Goal: Task Accomplishment & Management: Manage account settings

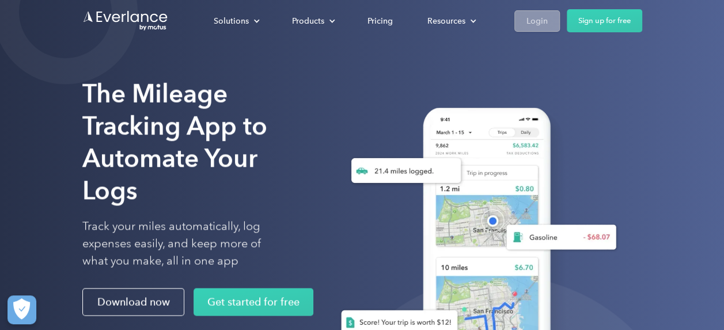
drag, startPoint x: 538, startPoint y: 16, endPoint x: 538, endPoint y: 22, distance: 6.3
click at [538, 16] on div "Login" at bounding box center [537, 21] width 21 height 14
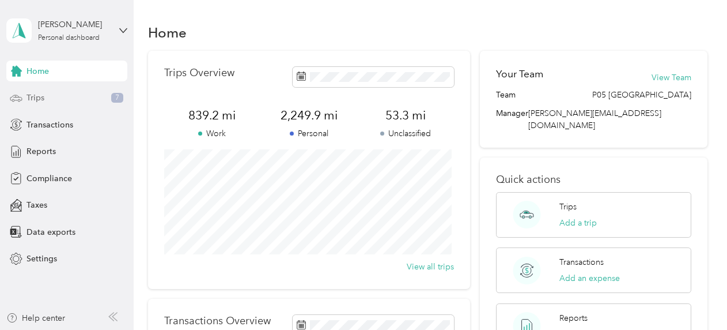
click at [51, 98] on div "Trips 7" at bounding box center [66, 98] width 121 height 21
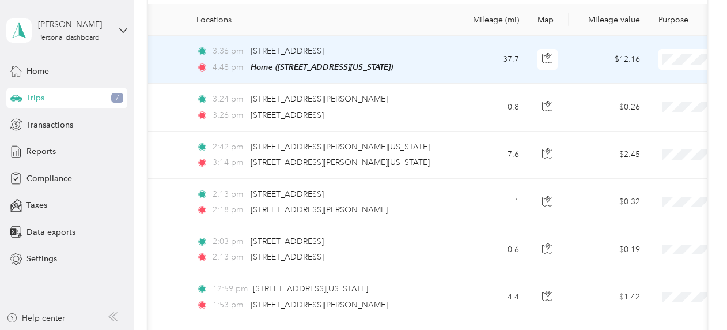
scroll to position [173, 0]
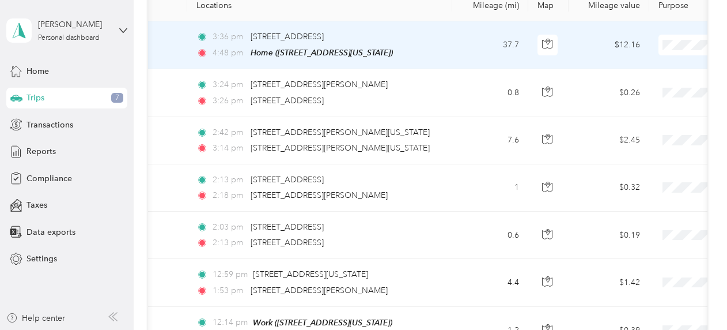
click at [633, 82] on span "Personal" at bounding box center [666, 86] width 107 height 12
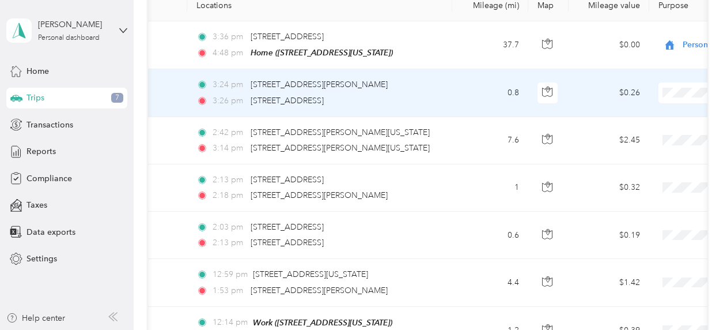
click at [647, 109] on span "Prudential Overall Supply" at bounding box center [666, 113] width 107 height 12
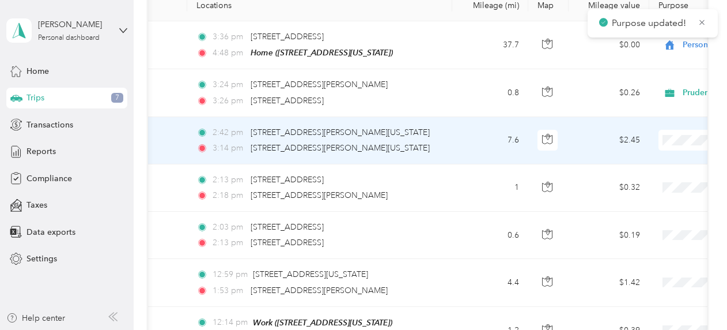
click at [660, 160] on span "Prudential Overall Supply" at bounding box center [666, 160] width 107 height 12
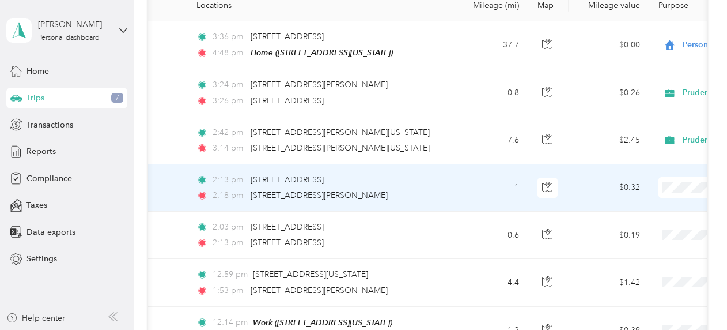
click at [659, 205] on span "Prudential Overall Supply" at bounding box center [666, 207] width 107 height 12
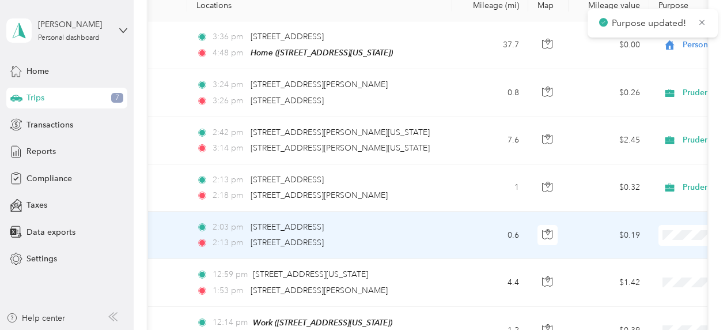
click at [672, 226] on span at bounding box center [730, 235] width 143 height 21
click at [645, 251] on span "Prudential Overall Supply" at bounding box center [666, 254] width 107 height 12
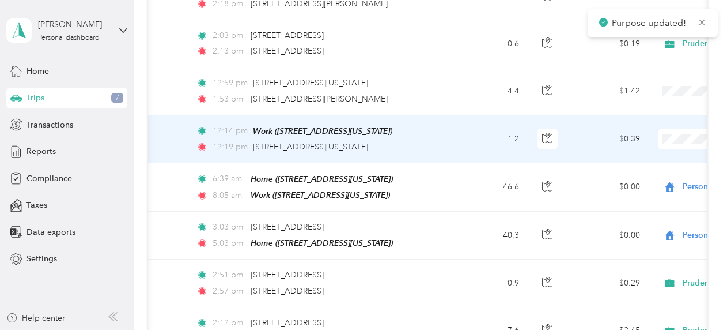
scroll to position [375, 0]
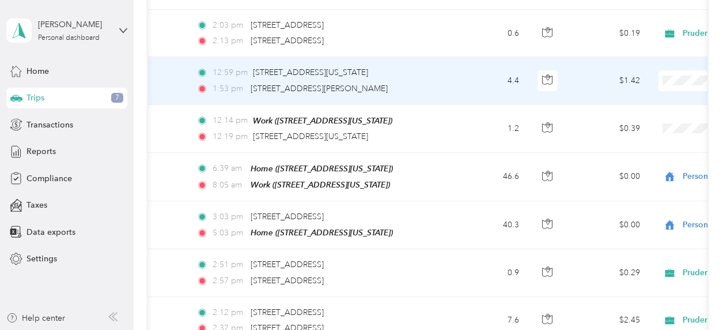
click at [660, 100] on span "Prudential Overall Supply" at bounding box center [666, 100] width 107 height 12
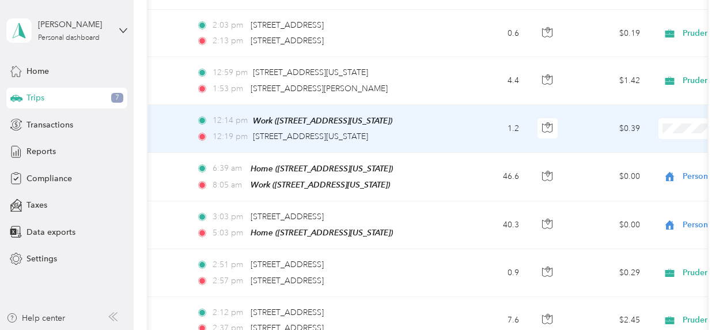
click at [663, 145] on span "Prudential Overall Supply" at bounding box center [666, 143] width 107 height 12
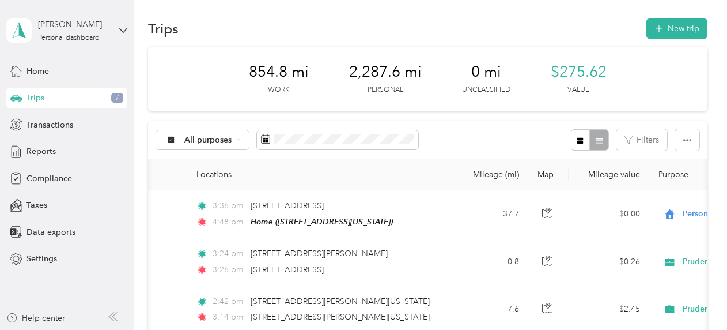
scroll to position [0, 0]
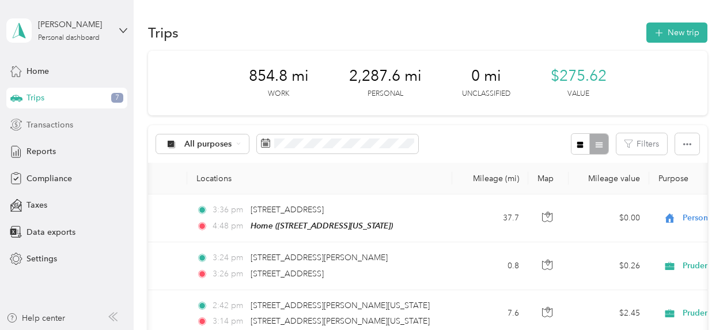
click at [48, 124] on span "Transactions" at bounding box center [50, 125] width 47 height 12
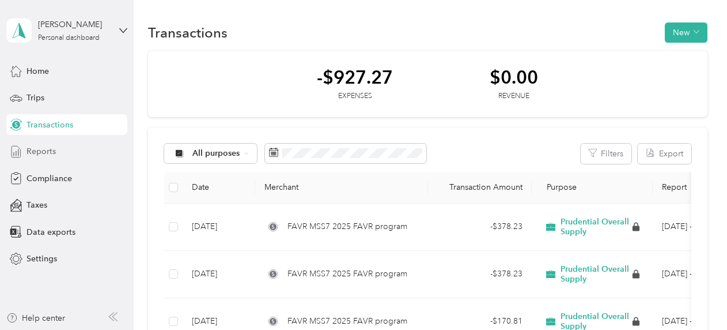
click at [46, 153] on span "Reports" at bounding box center [41, 151] width 29 height 12
